Goal: Task Accomplishment & Management: Manage account settings

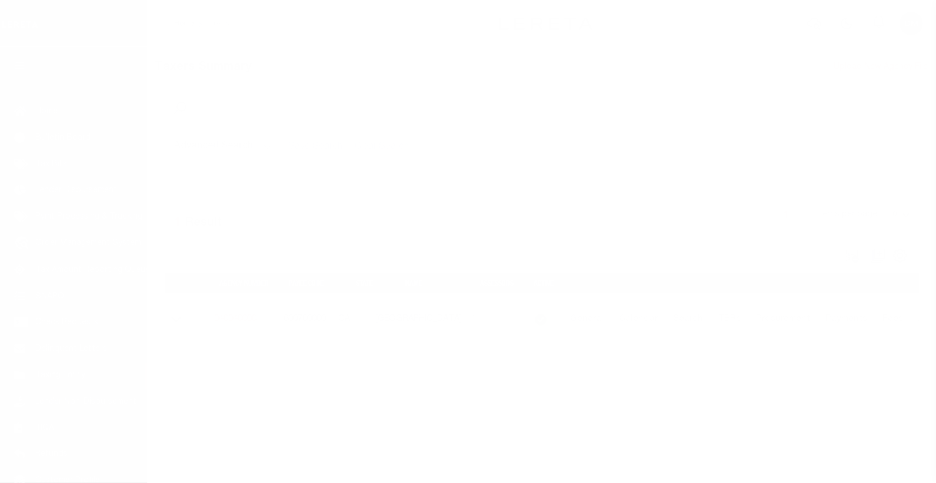
scroll to position [74, 0]
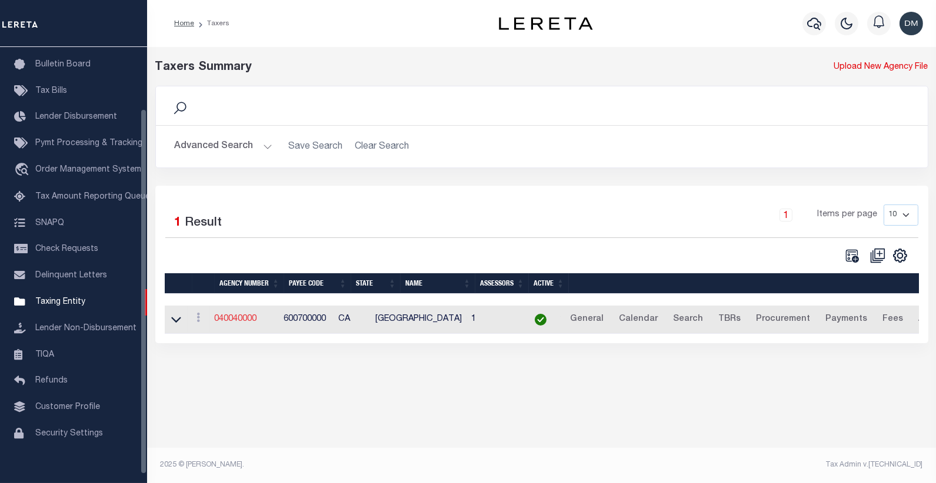
click at [238, 321] on link "040040000" at bounding box center [236, 319] width 42 height 8
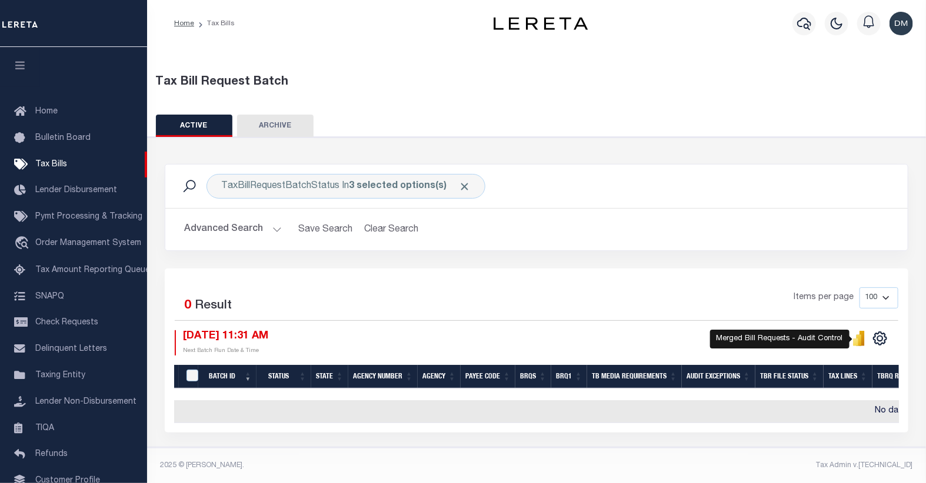
click at [859, 342] on icon "" at bounding box center [858, 340] width 5 height 11
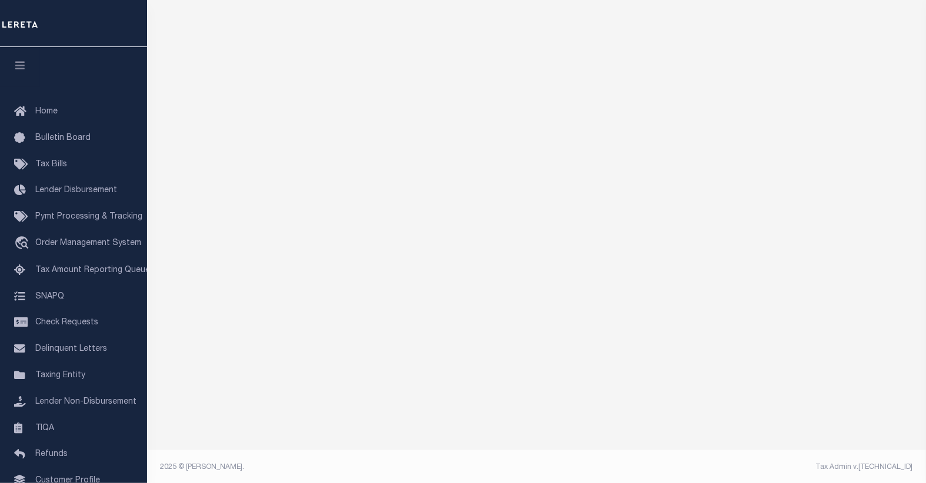
scroll to position [101, 0]
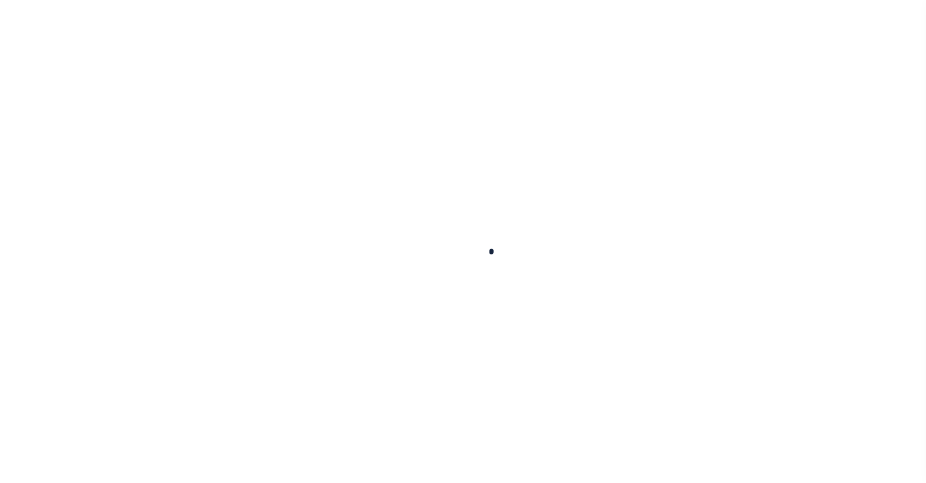
select select
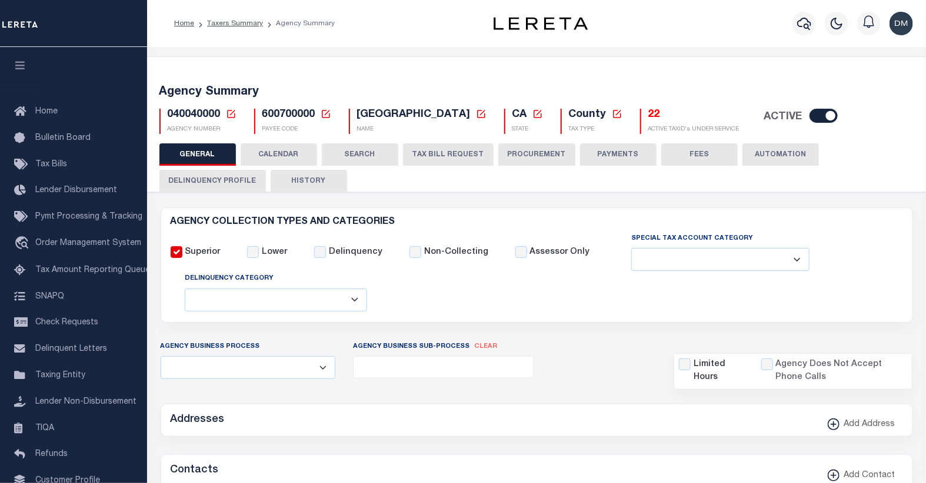
checkbox input "false"
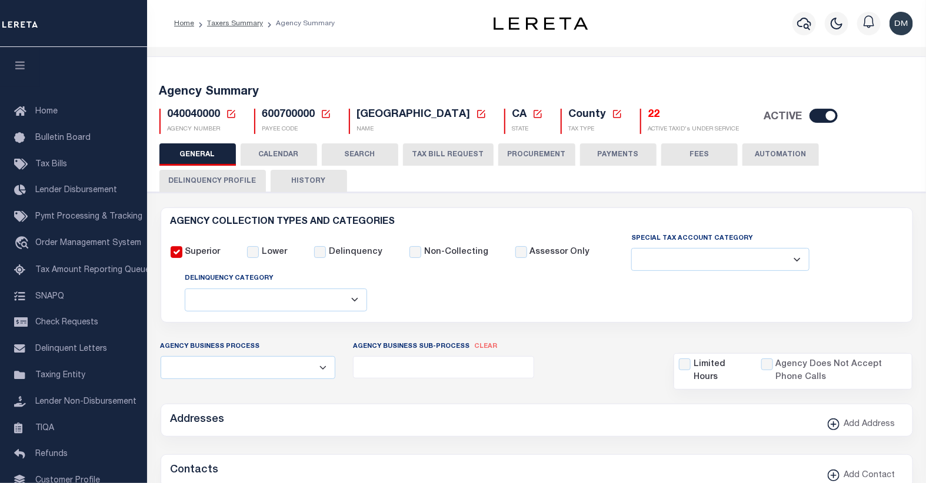
type input "600700000"
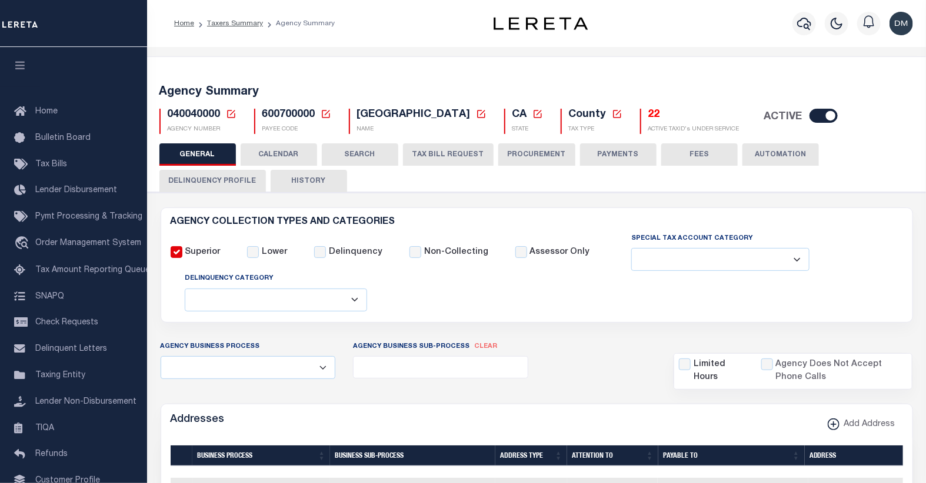
click at [228, 115] on icon at bounding box center [231, 114] width 11 height 11
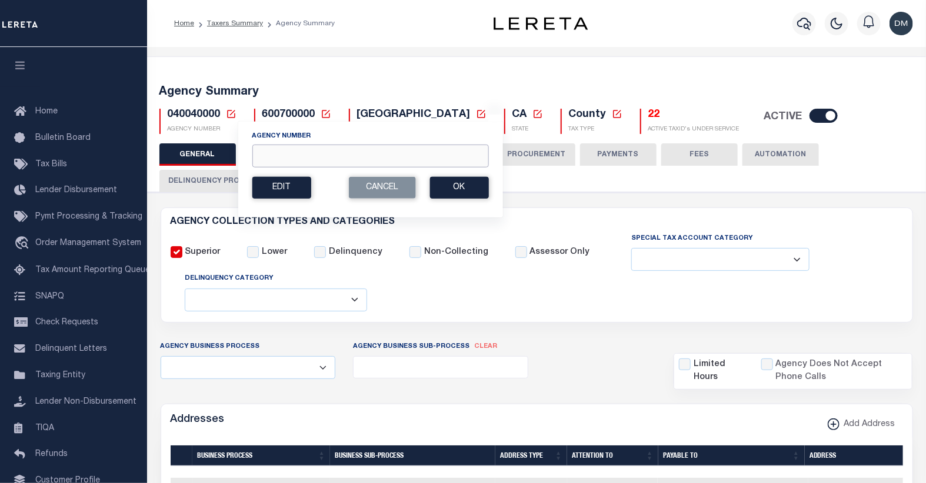
click at [271, 162] on input "Agency Number" at bounding box center [370, 156] width 236 height 23
type input "010590000"
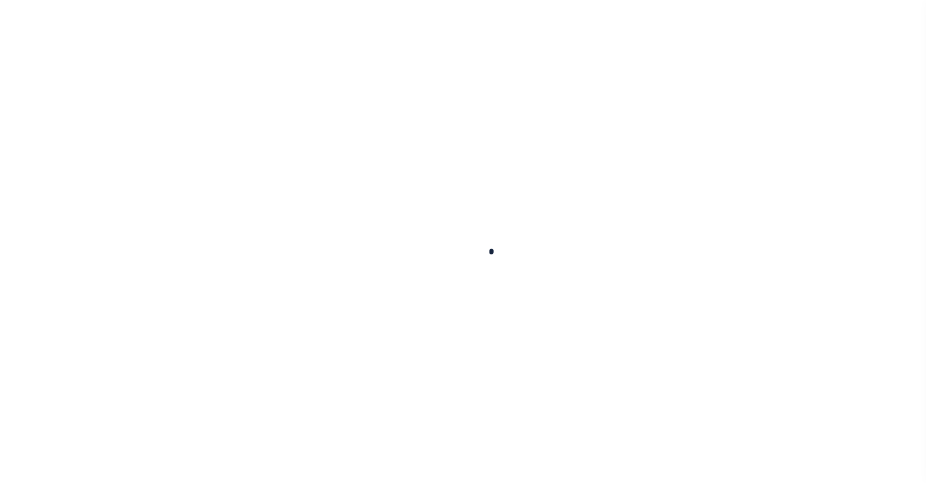
select select
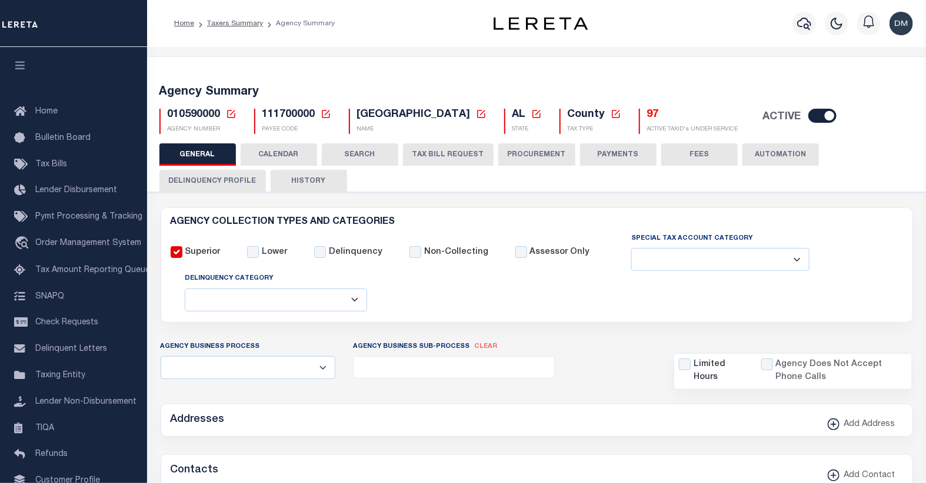
checkbox input "false"
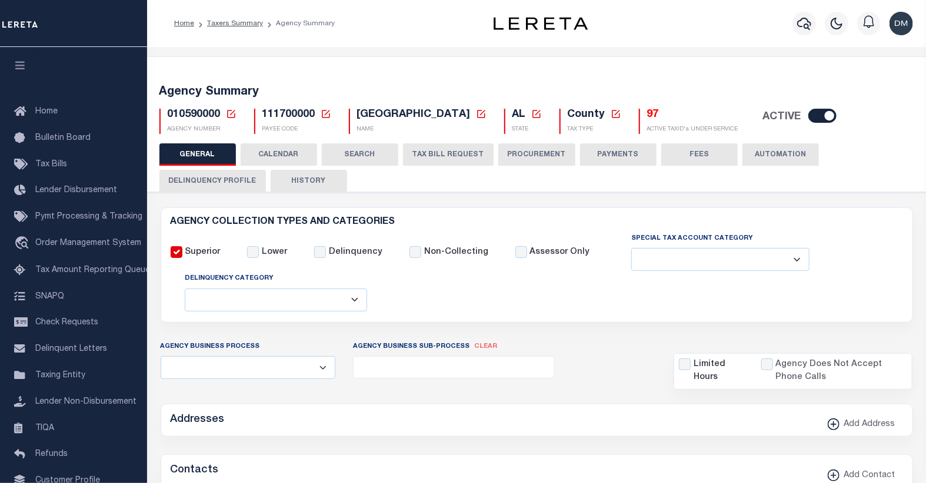
type input "111700000"
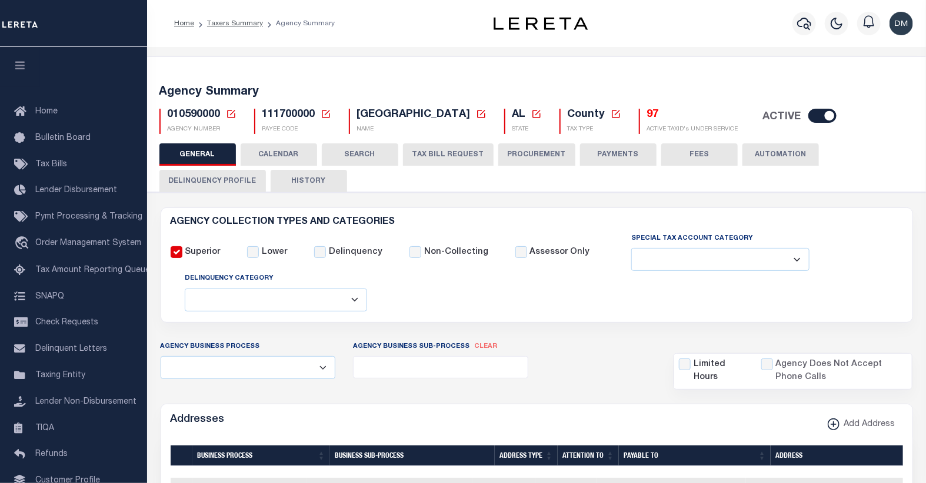
click at [229, 116] on icon at bounding box center [231, 114] width 11 height 11
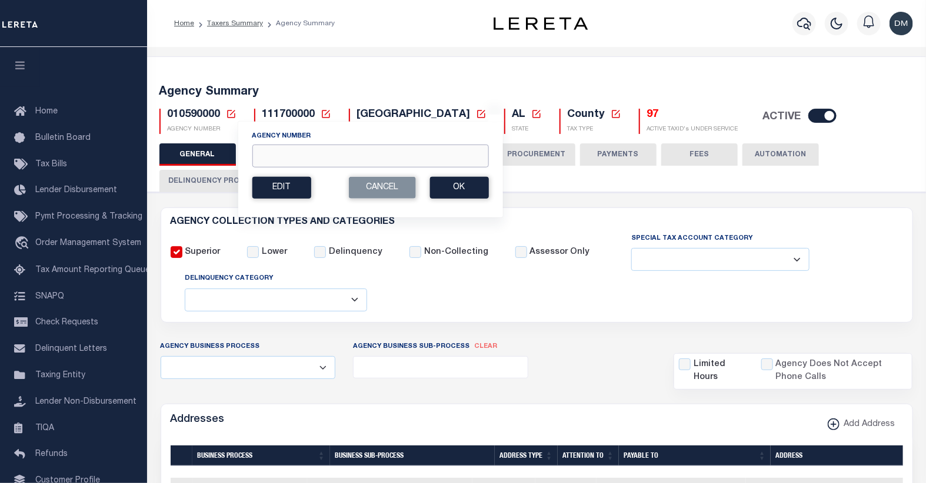
click at [278, 150] on input "Agency Number" at bounding box center [370, 156] width 236 height 23
type input "040210000"
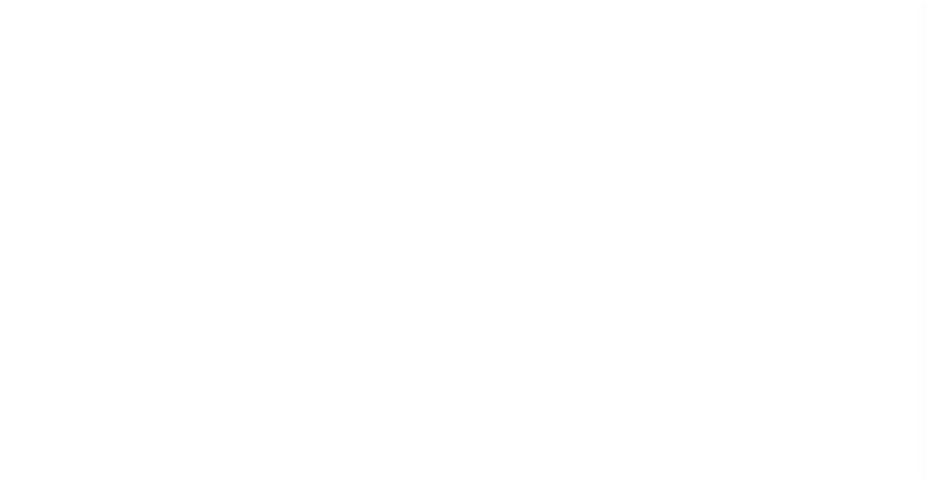
select select
checkbox input "false"
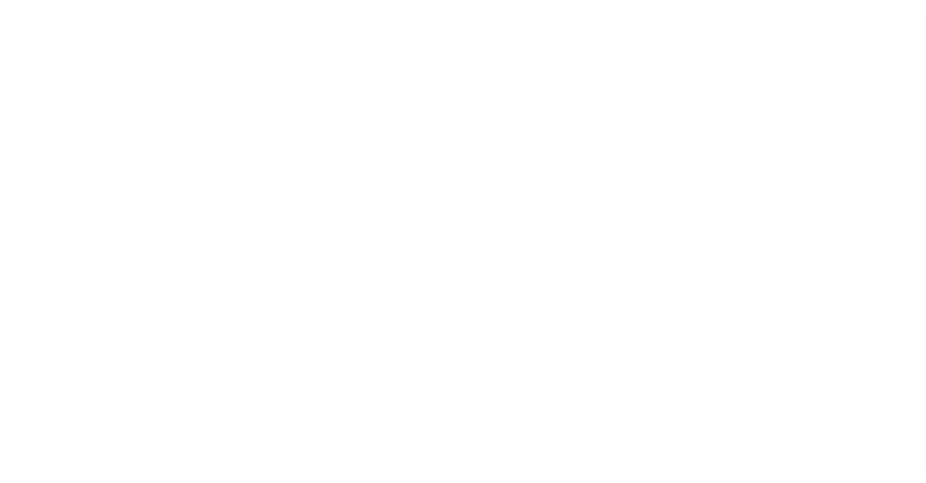
checkbox input "false"
type input "604100000"
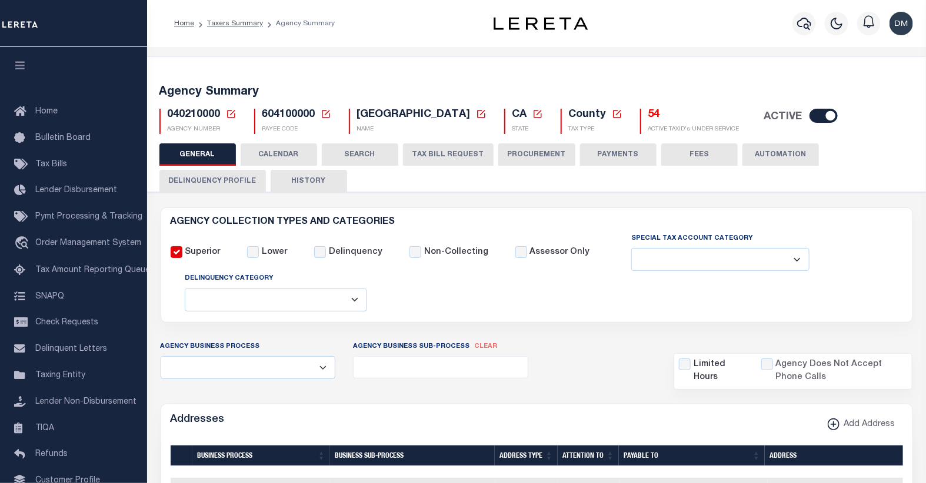
click at [226, 112] on icon at bounding box center [231, 114] width 11 height 11
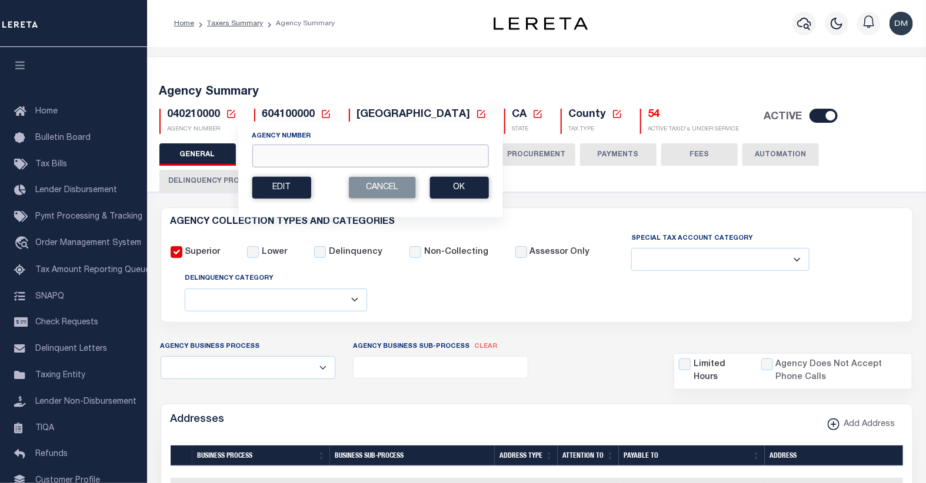
click at [349, 154] on input "Agency Number" at bounding box center [370, 156] width 236 height 23
type input "040450000"
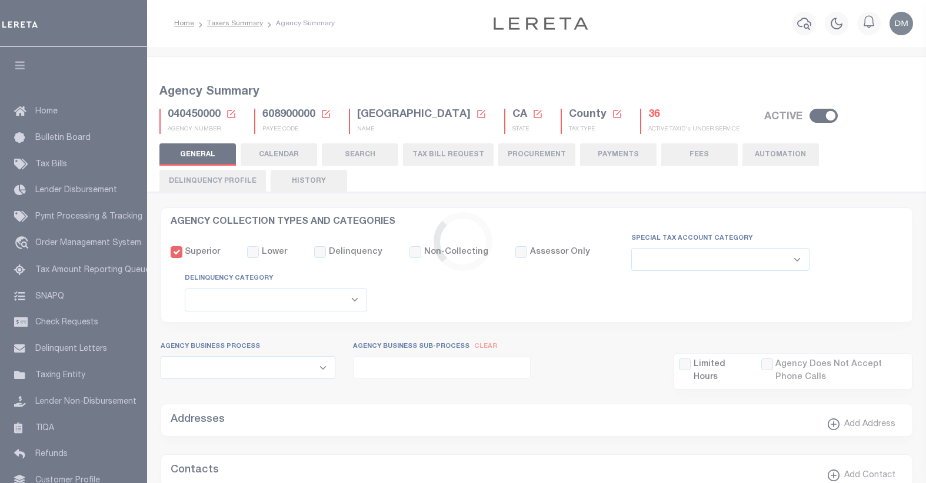
select select
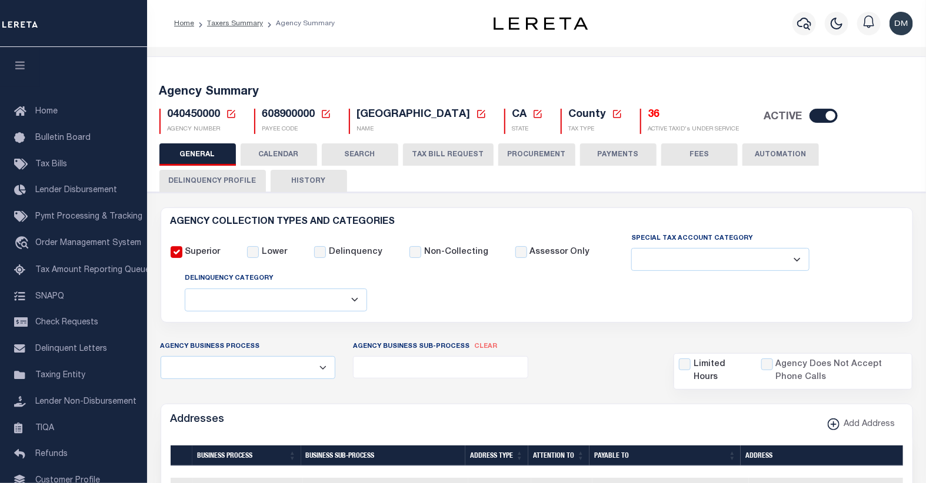
click at [230, 118] on icon at bounding box center [231, 114] width 8 height 8
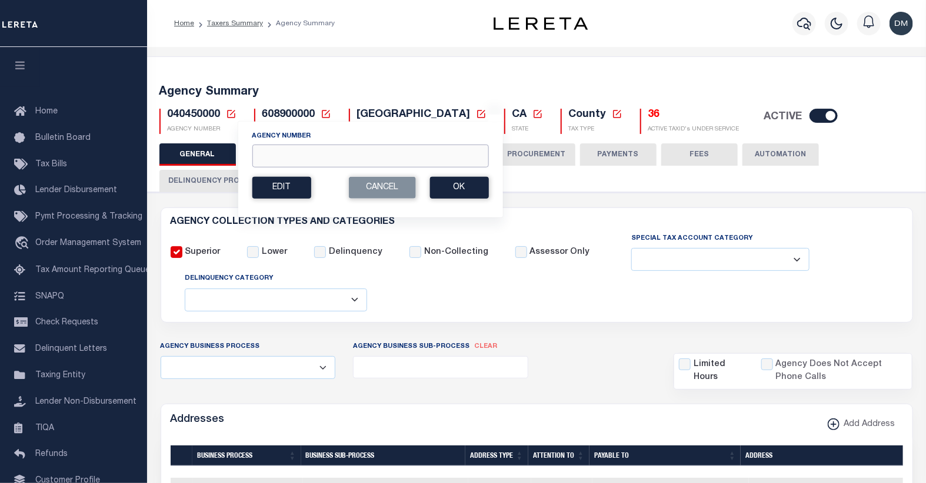
click at [298, 155] on input "Agency Number" at bounding box center [370, 156] width 236 height 23
type input "040550000"
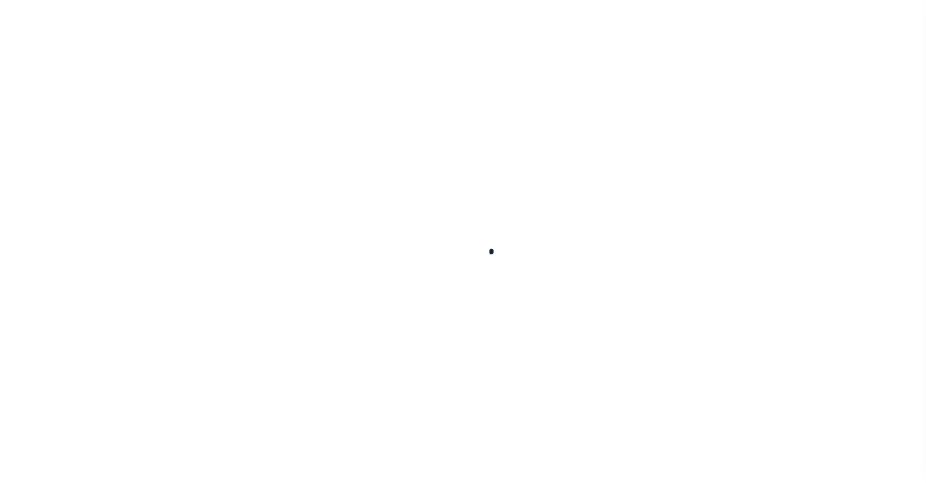
select select
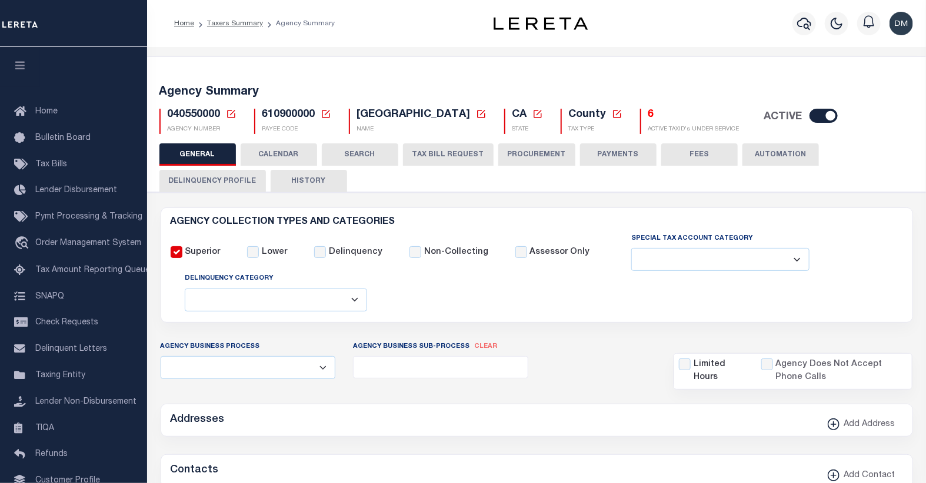
checkbox input "false"
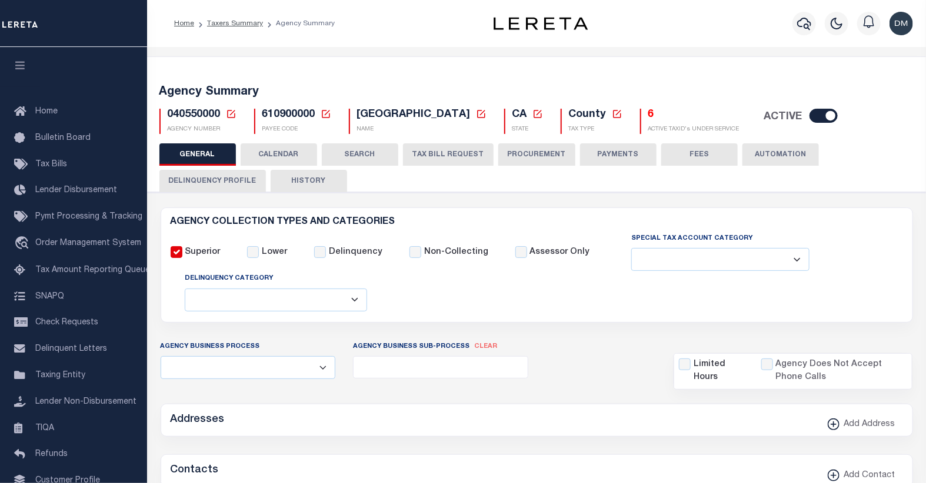
type input "610900000"
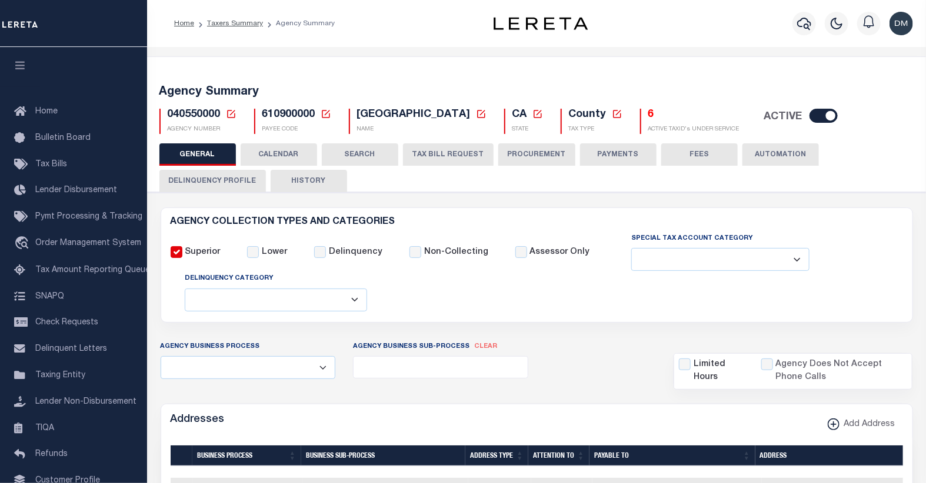
click at [227, 114] on icon at bounding box center [231, 114] width 11 height 11
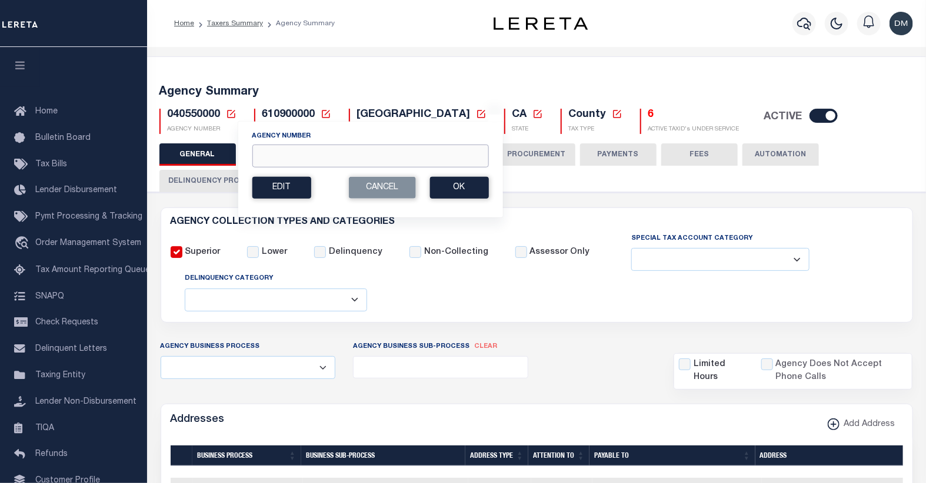
click at [309, 154] on input "Agency Number" at bounding box center [370, 156] width 236 height 23
type input "430110000"
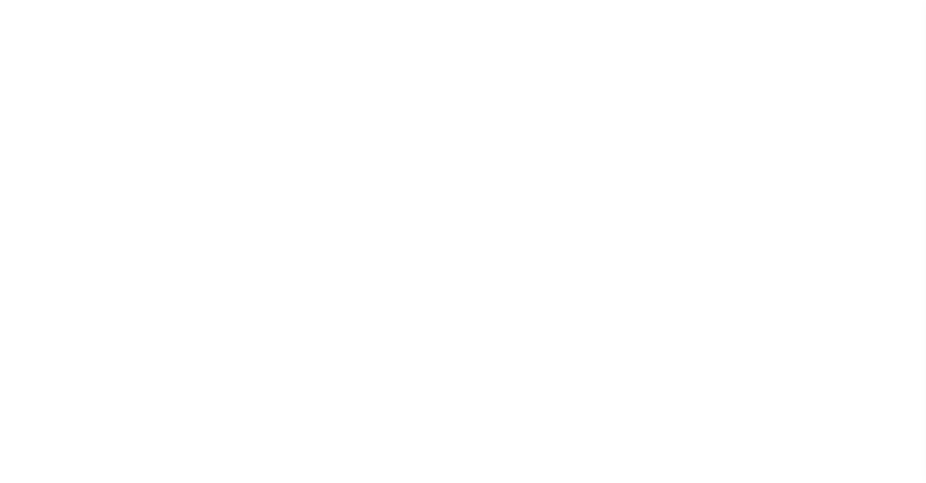
select select
checkbox input "false"
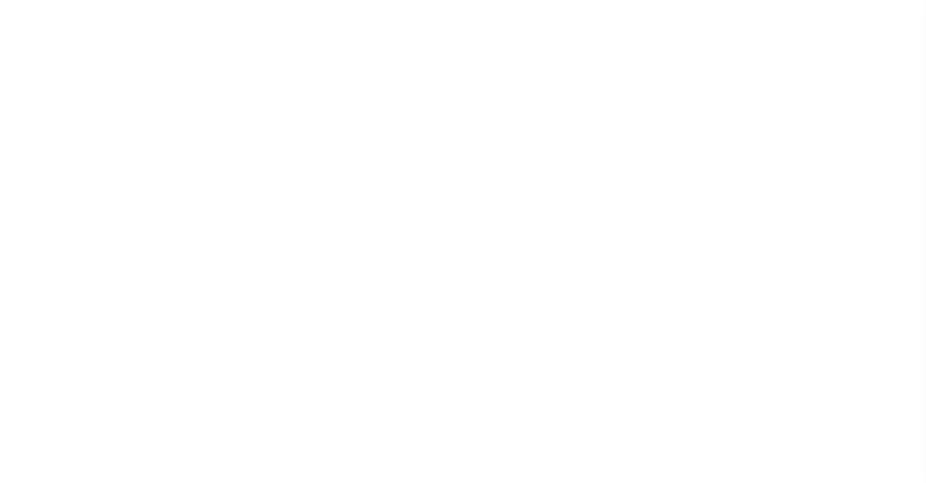
checkbox input "false"
type input "4902100000"
